Goal: Task Accomplishment & Management: Use online tool/utility

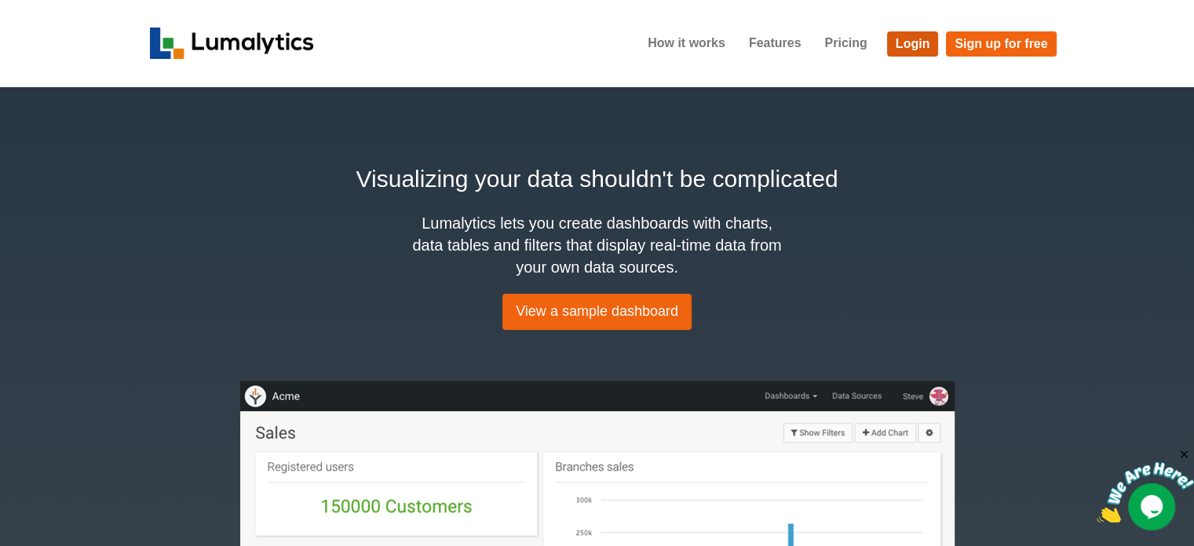
click at [913, 40] on link "Login" at bounding box center [913, 43] width 52 height 25
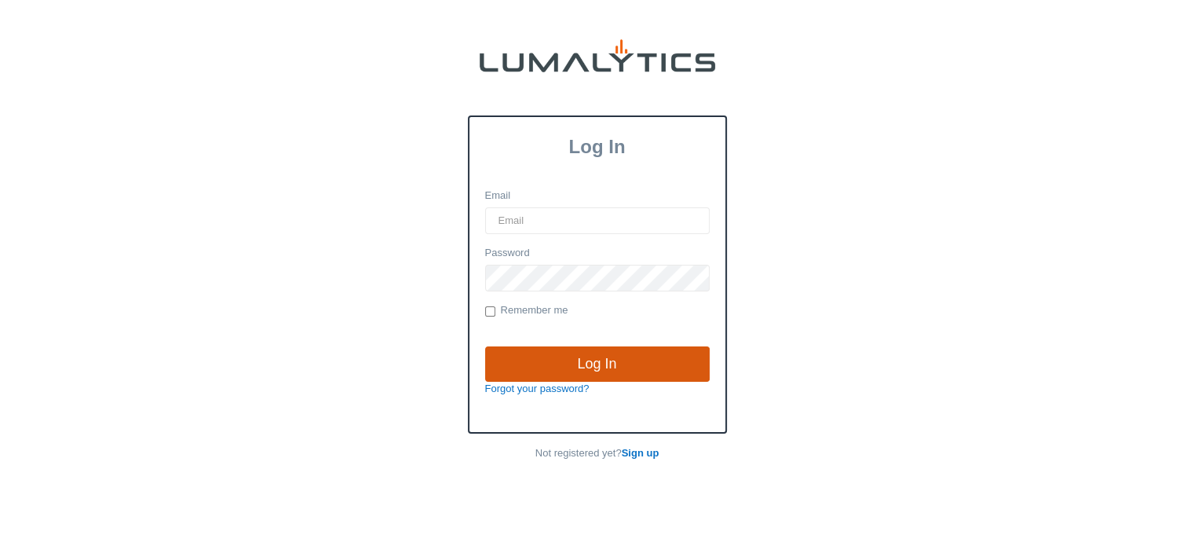
type input "cnoordyke@valleytruckparts.com"
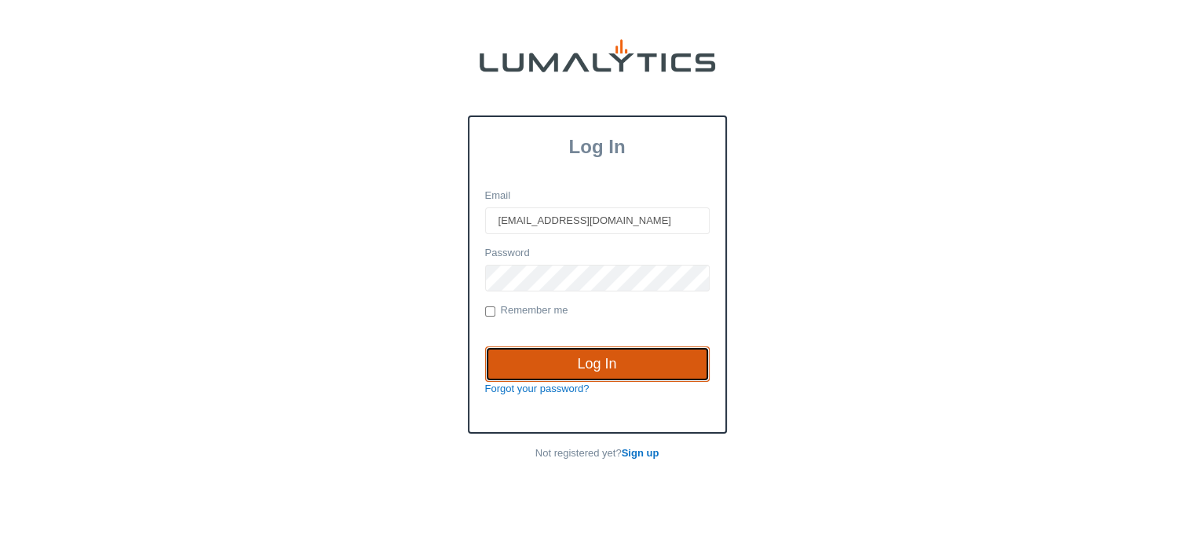
click at [600, 357] on input "Log In" at bounding box center [597, 364] width 225 height 36
